Goal: Information Seeking & Learning: Learn about a topic

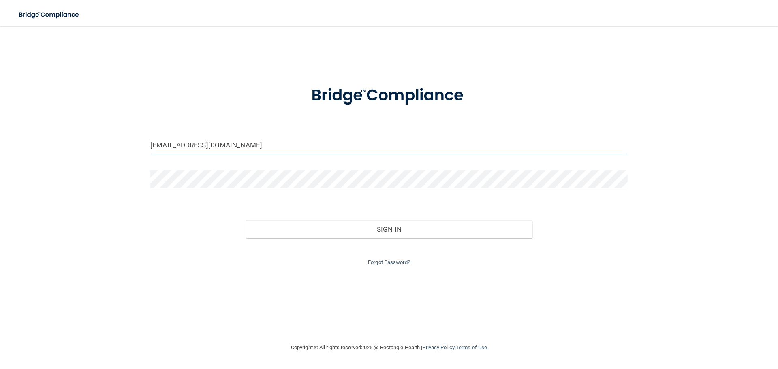
click at [239, 148] on input "backoffice@mattcomfortdds.com" at bounding box center [388, 145] width 477 height 18
type input "[EMAIL_ADDRESS][DOMAIN_NAME]"
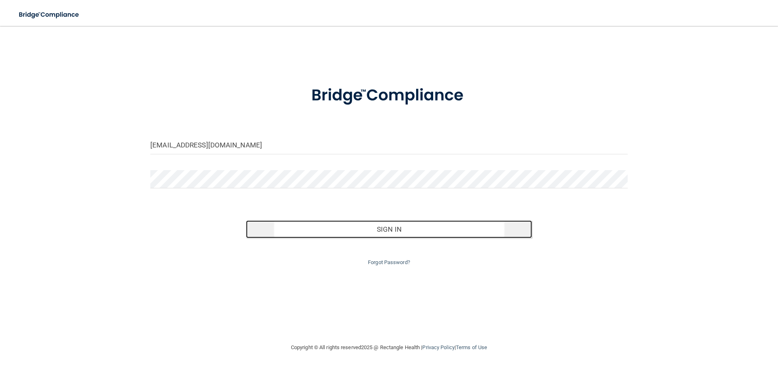
click at [398, 233] on button "Sign In" at bounding box center [389, 229] width 286 height 18
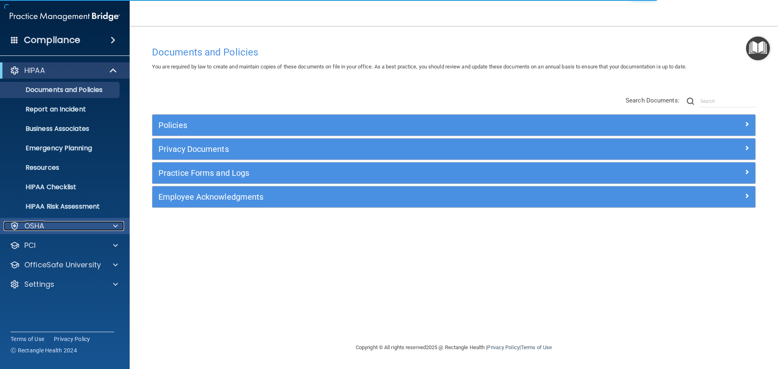
click at [67, 229] on div "OSHA" at bounding box center [54, 226] width 100 height 10
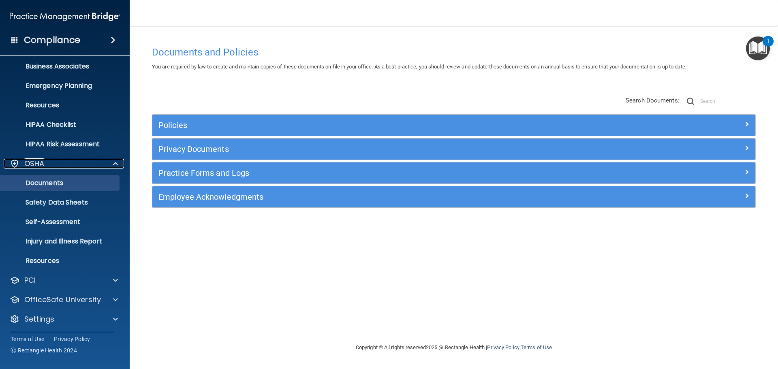
scroll to position [64, 0]
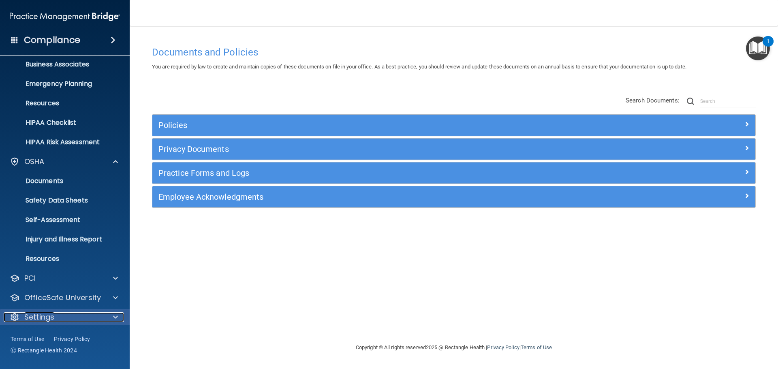
click at [117, 314] on span at bounding box center [115, 317] width 5 height 10
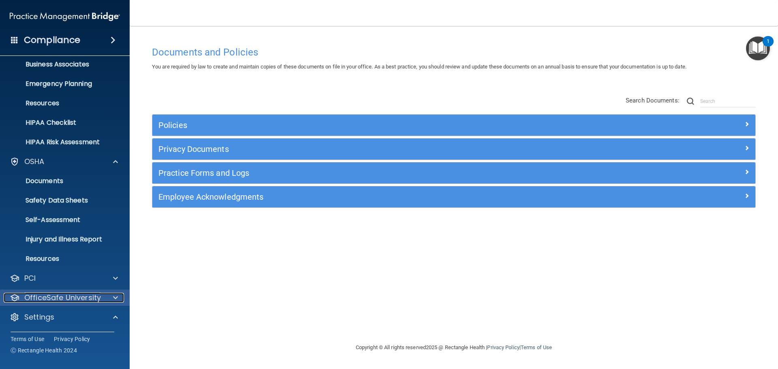
click at [115, 299] on span at bounding box center [115, 298] width 5 height 10
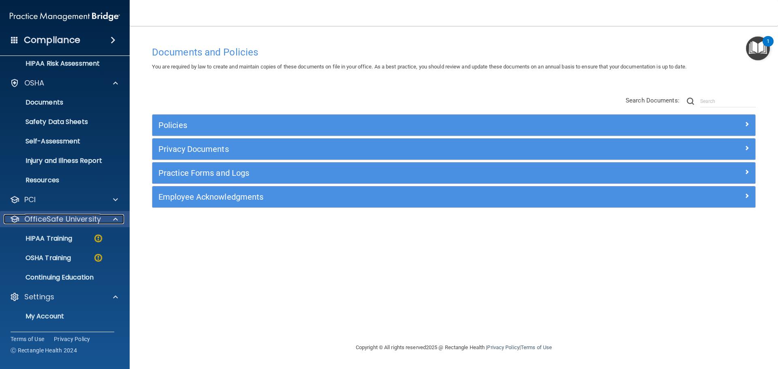
scroll to position [145, 0]
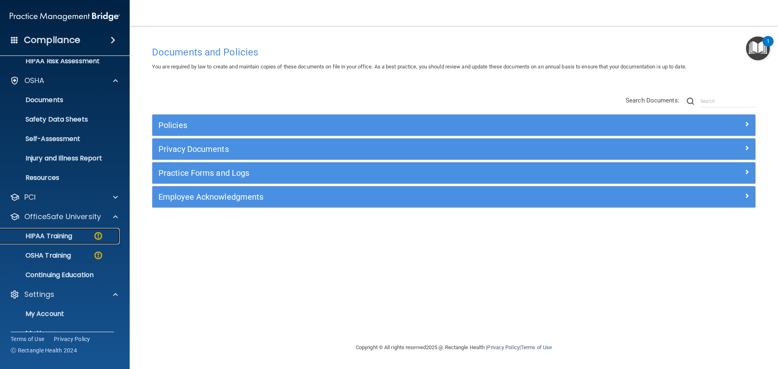
click at [59, 236] on p "HIPAA Training" at bounding box center [38, 236] width 67 height 8
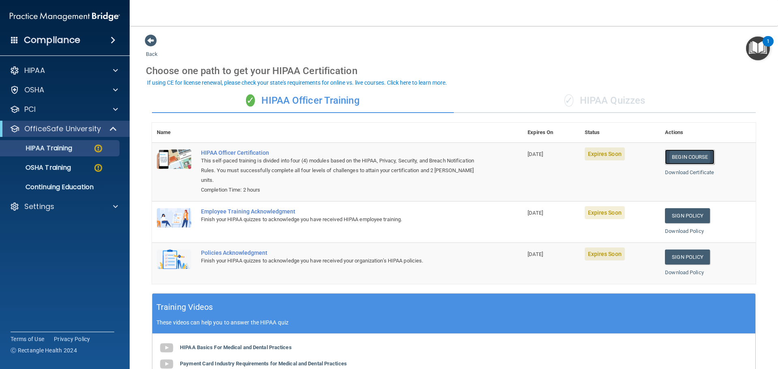
click at [686, 157] on link "Begin Course" at bounding box center [689, 156] width 49 height 15
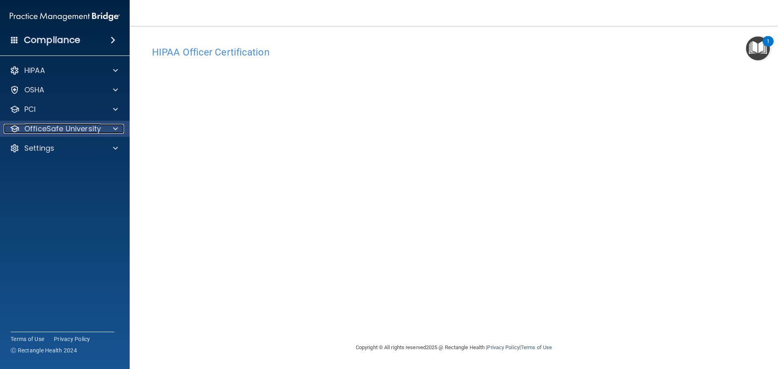
click at [49, 128] on p "OfficeSafe University" at bounding box center [62, 129] width 77 height 10
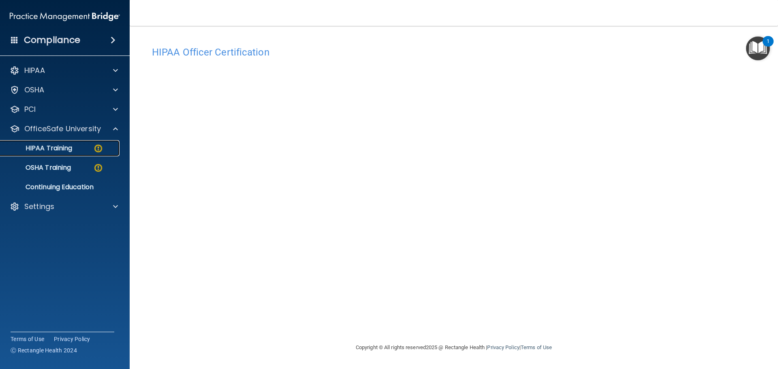
click at [81, 147] on div "HIPAA Training" at bounding box center [60, 148] width 111 height 8
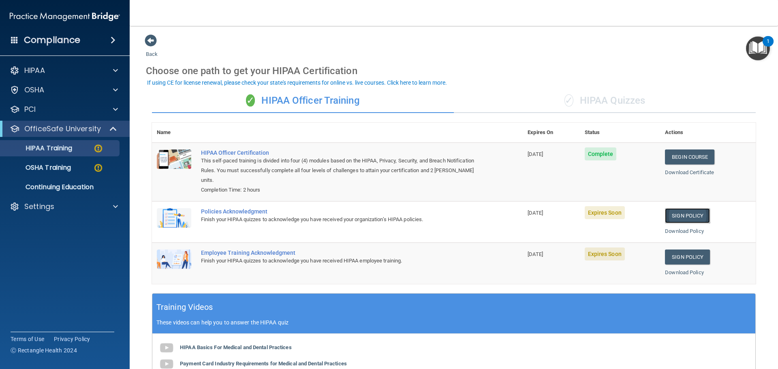
click at [683, 219] on link "Sign Policy" at bounding box center [687, 215] width 45 height 15
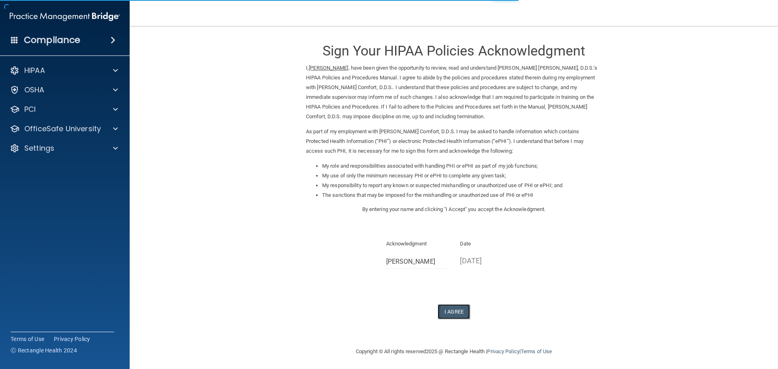
click at [451, 318] on button "I Agree" at bounding box center [454, 311] width 32 height 15
click at [452, 311] on button "I Agree" at bounding box center [454, 311] width 32 height 15
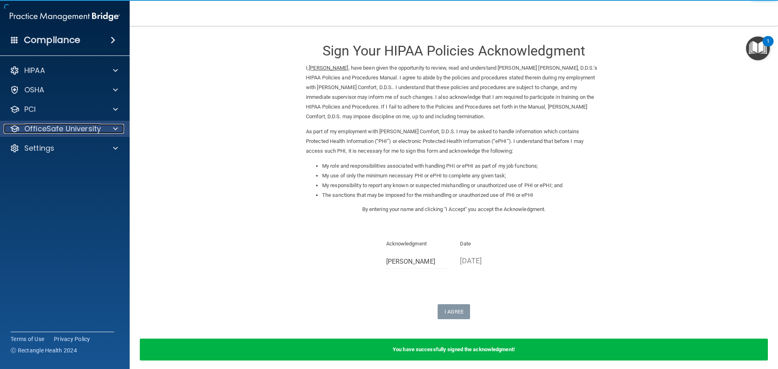
click at [73, 125] on p "OfficeSafe University" at bounding box center [62, 129] width 77 height 10
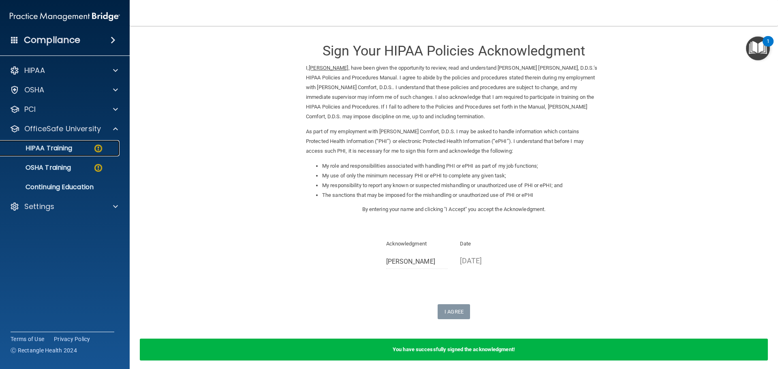
click at [71, 150] on p "HIPAA Training" at bounding box center [38, 148] width 67 height 8
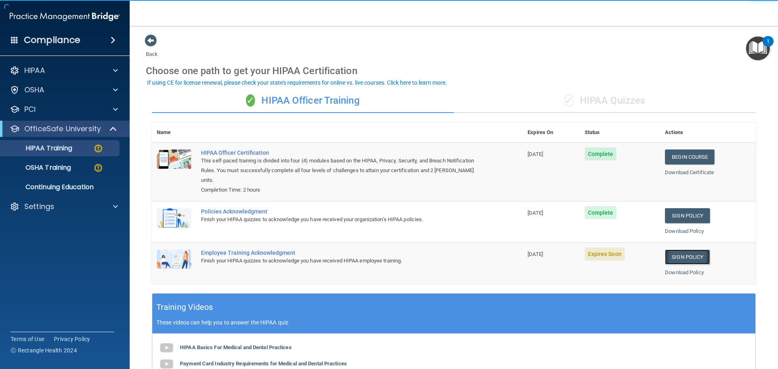
click at [691, 262] on link "Sign Policy" at bounding box center [687, 257] width 45 height 15
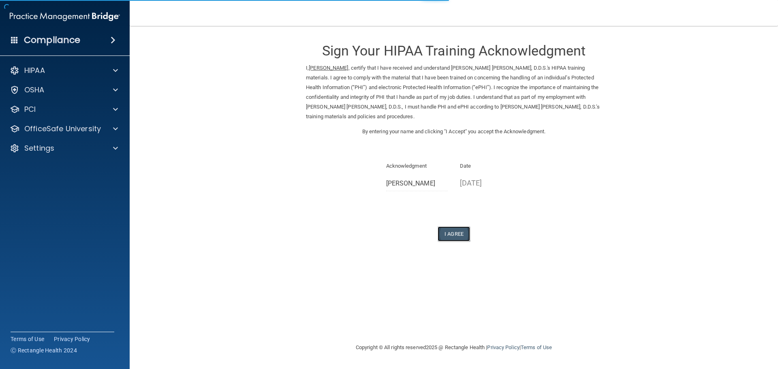
click at [465, 237] on button "I Agree" at bounding box center [454, 233] width 32 height 15
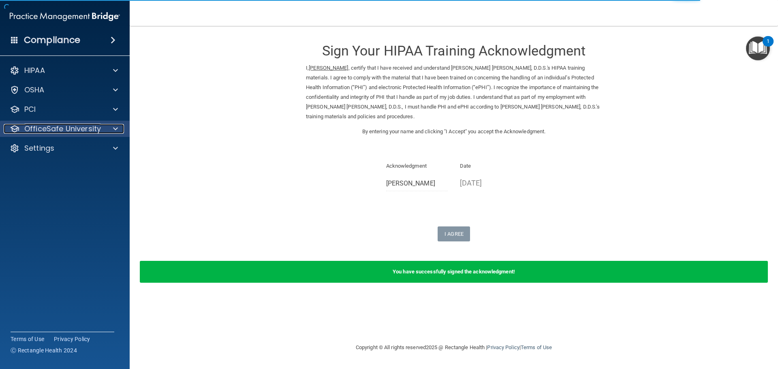
click at [119, 133] on div at bounding box center [114, 129] width 20 height 10
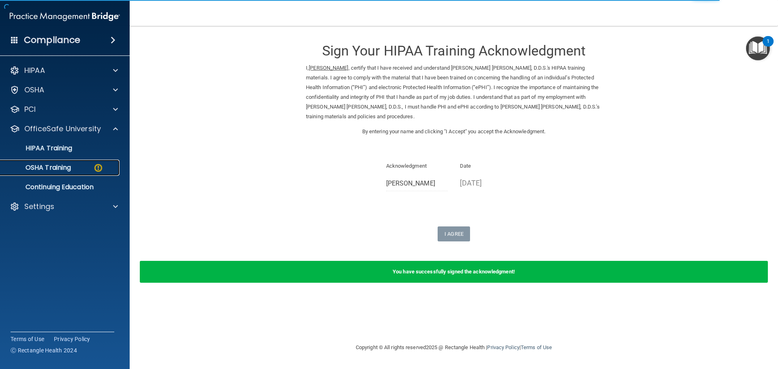
click at [79, 169] on div "OSHA Training" at bounding box center [60, 168] width 111 height 8
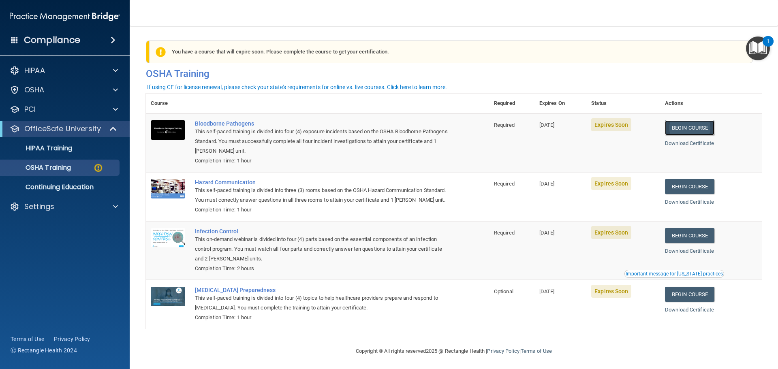
click at [685, 126] on link "Begin Course" at bounding box center [689, 127] width 49 height 15
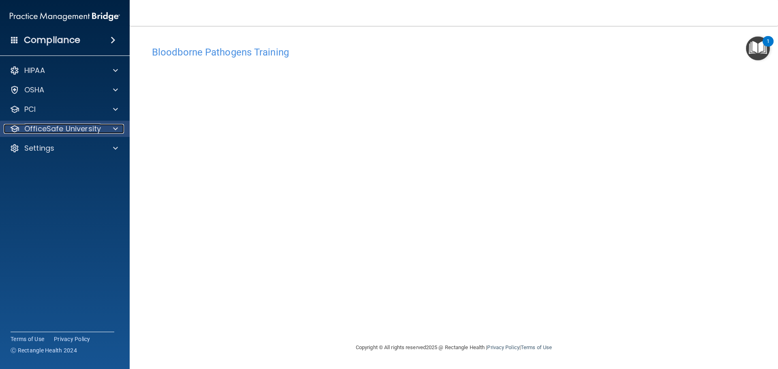
click at [115, 131] on span at bounding box center [115, 129] width 5 height 10
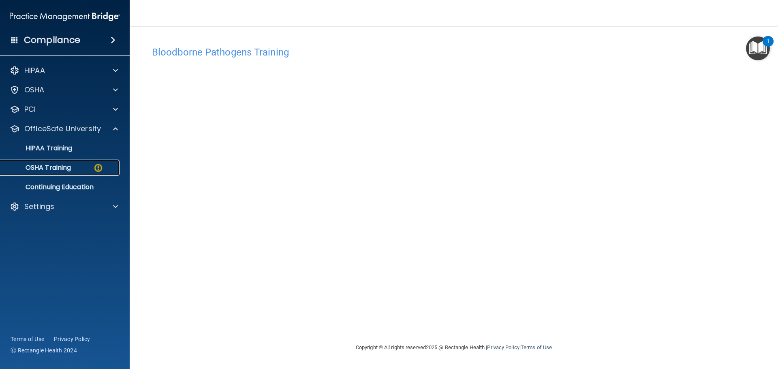
click at [58, 170] on p "OSHA Training" at bounding box center [38, 168] width 66 height 8
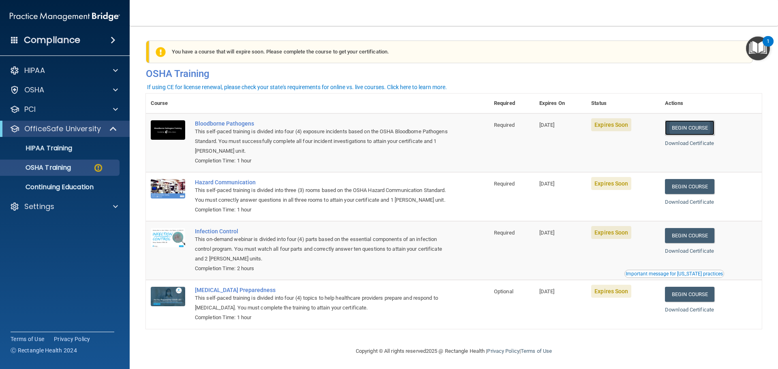
click at [679, 130] on link "Begin Course" at bounding box center [689, 127] width 49 height 15
click at [714, 146] on link "Download Certificate" at bounding box center [689, 143] width 49 height 6
click at [694, 128] on link "Begin Course" at bounding box center [689, 127] width 49 height 15
click at [688, 188] on link "Begin Course" at bounding box center [689, 186] width 49 height 15
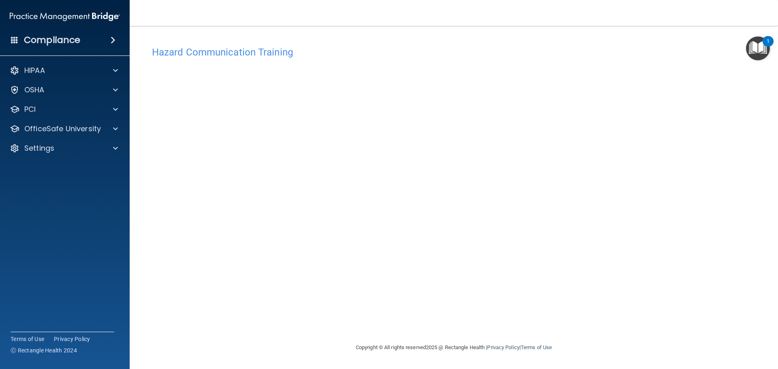
click at [756, 51] on img "Open Resource Center, 1 new notification" at bounding box center [758, 48] width 24 height 24
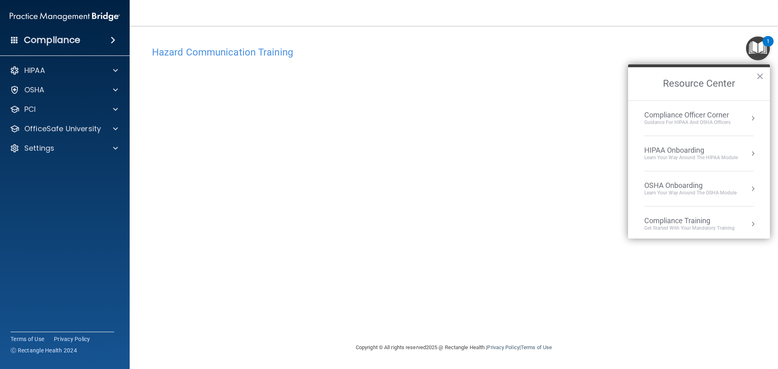
click at [749, 191] on button "Resource Center" at bounding box center [753, 189] width 8 height 8
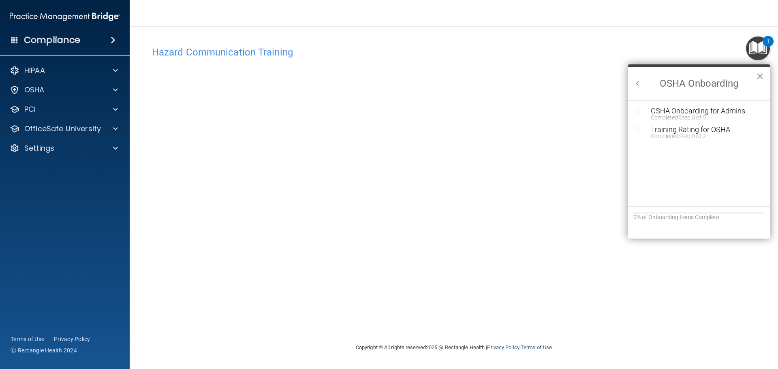
click at [698, 117] on div "Completed Step 0 of 9" at bounding box center [705, 118] width 109 height 6
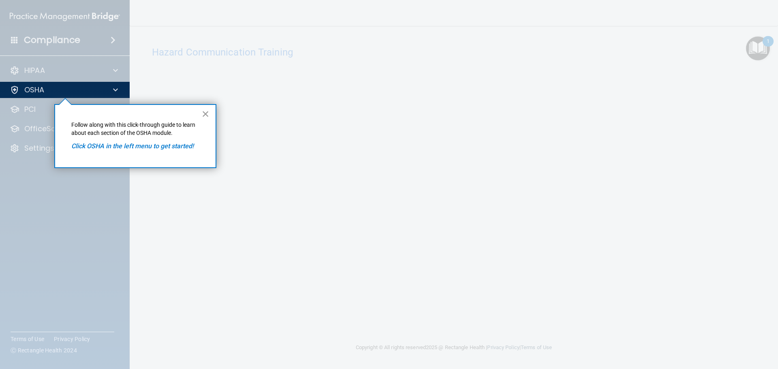
click at [207, 117] on button "×" at bounding box center [206, 113] width 8 height 13
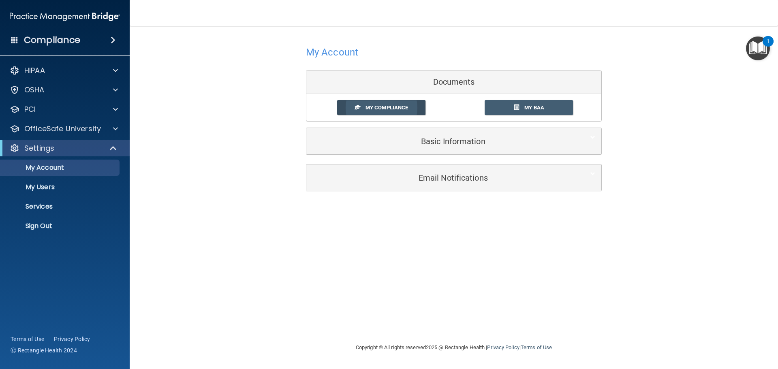
click at [385, 109] on span "My Compliance" at bounding box center [386, 108] width 43 height 6
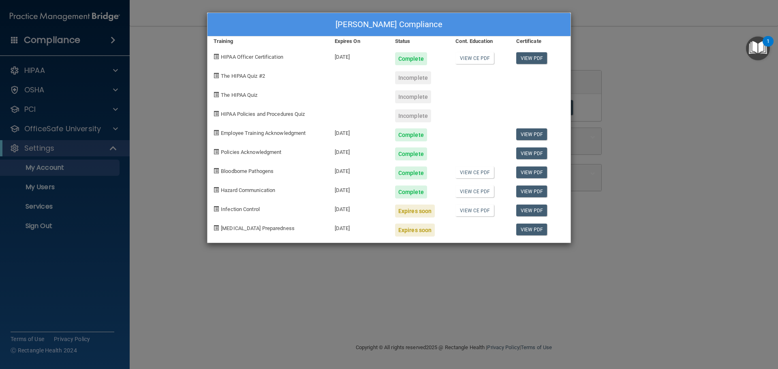
click at [414, 78] on div "Incomplete" at bounding box center [413, 77] width 36 height 13
